Goal: Task Accomplishment & Management: Use online tool/utility

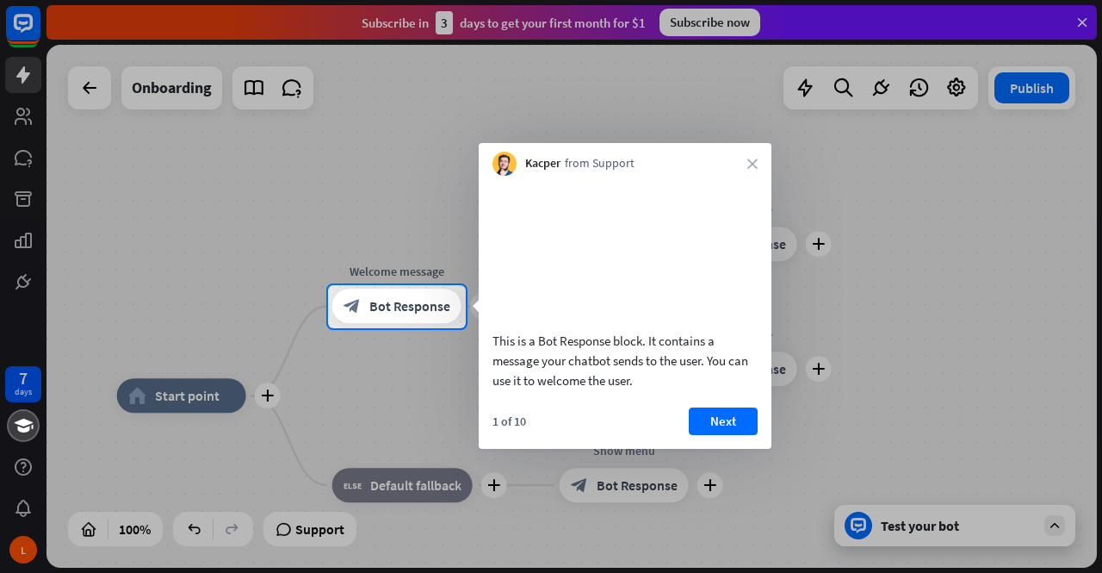
click at [844, 363] on div at bounding box center [551, 450] width 1102 height 245
click at [579, 516] on div at bounding box center [551, 450] width 1102 height 245
click at [756, 164] on icon "close" at bounding box center [753, 163] width 10 height 10
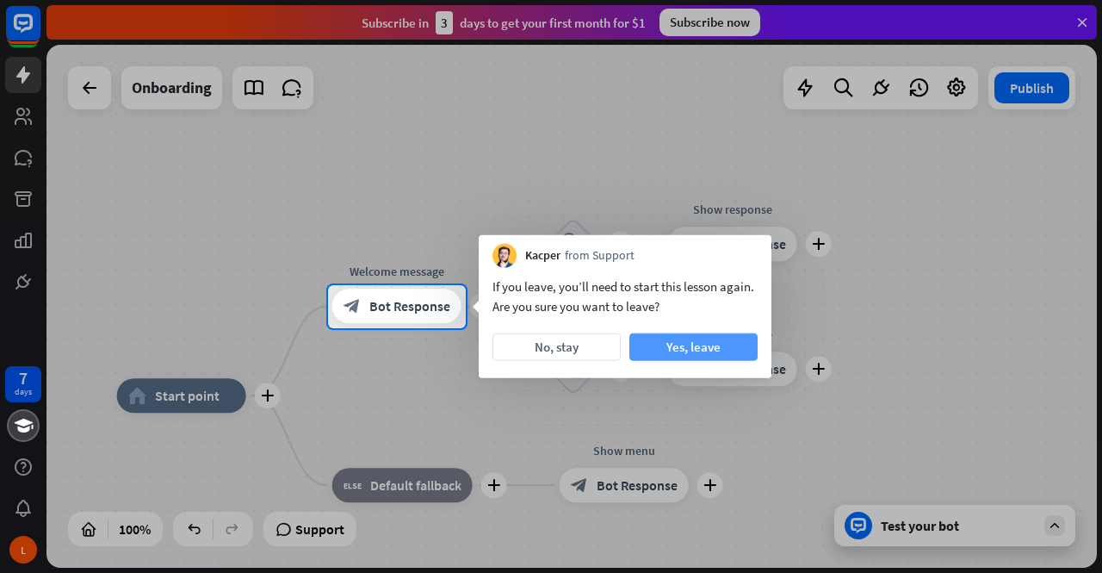
click at [677, 348] on button "Yes, leave" at bounding box center [694, 347] width 128 height 28
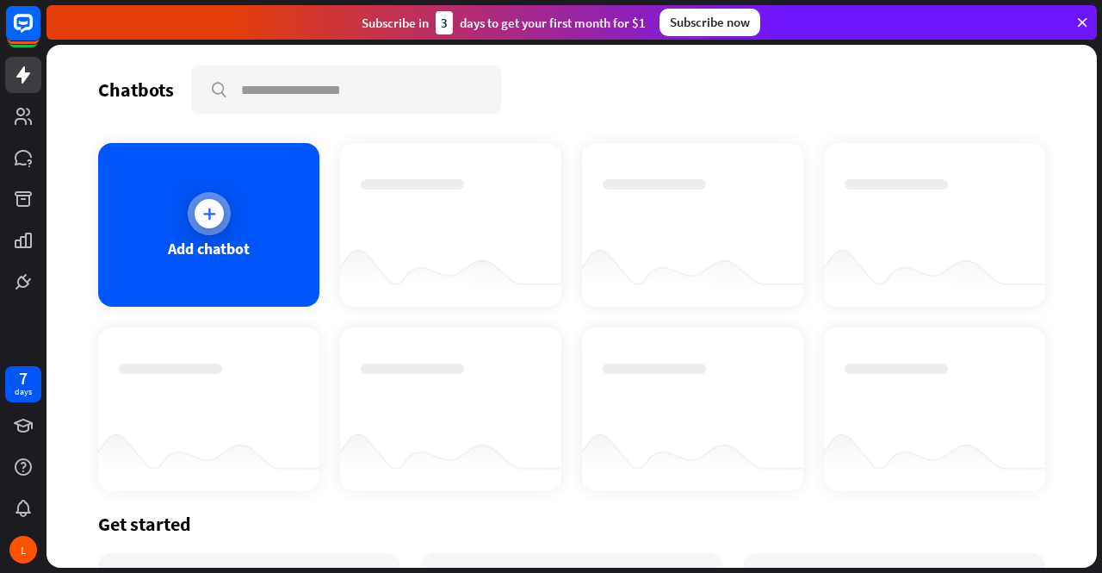
click at [223, 252] on div "Add chatbot" at bounding box center [209, 249] width 82 height 20
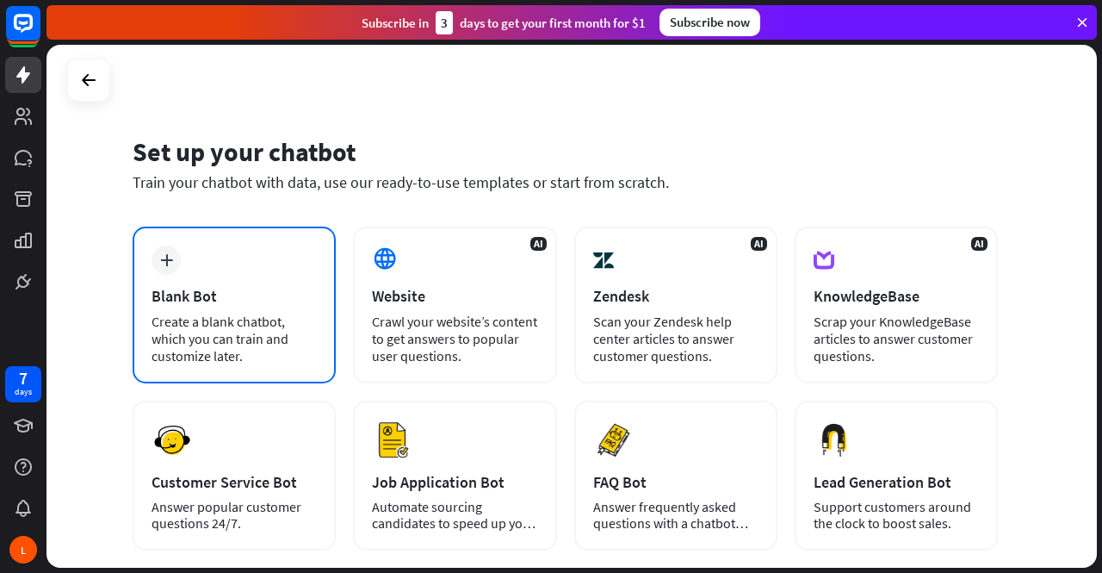
click at [264, 294] on div "Blank Bot" at bounding box center [234, 296] width 165 height 20
